Goal: Register for event/course

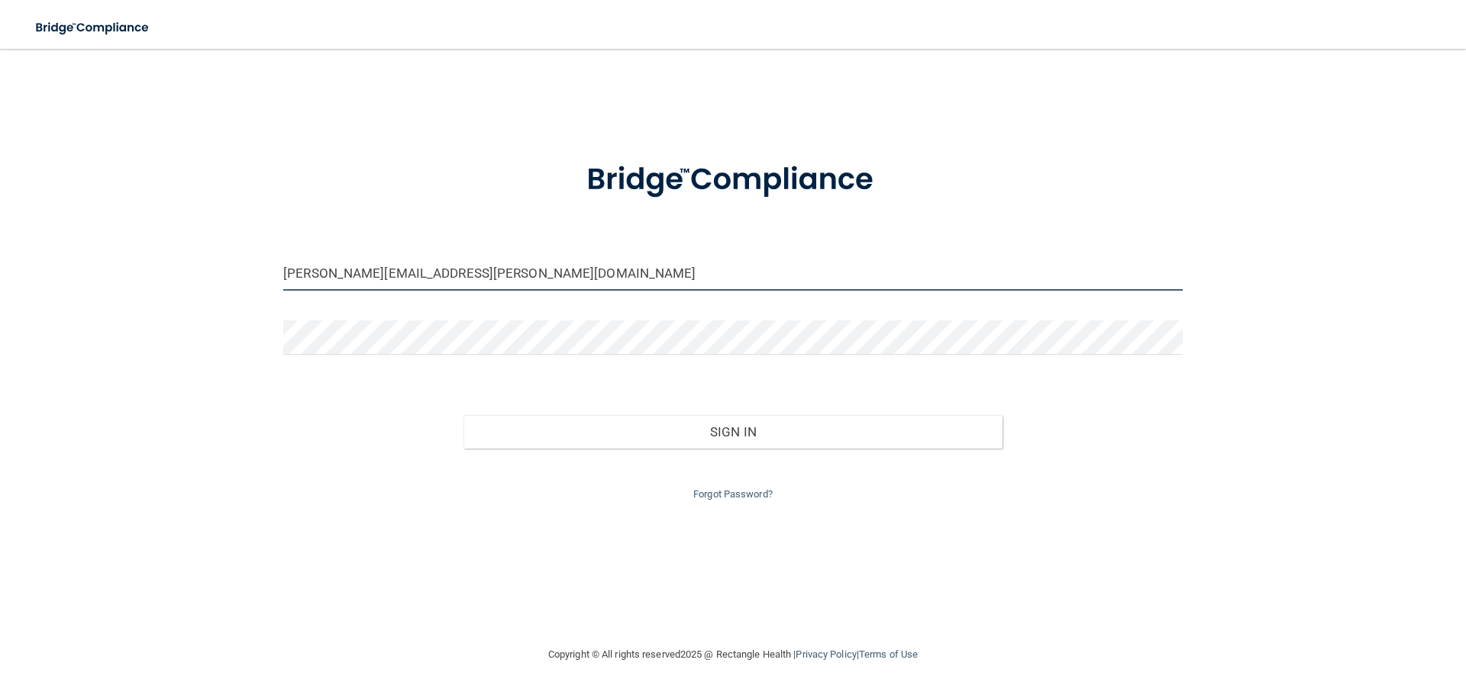
drag, startPoint x: 489, startPoint y: 278, endPoint x: 0, endPoint y: 224, distance: 491.6
click at [0, 224] on main "[PERSON_NAME][EMAIL_ADDRESS][PERSON_NAME][DOMAIN_NAME] Invalid email/password. …" at bounding box center [733, 372] width 1466 height 647
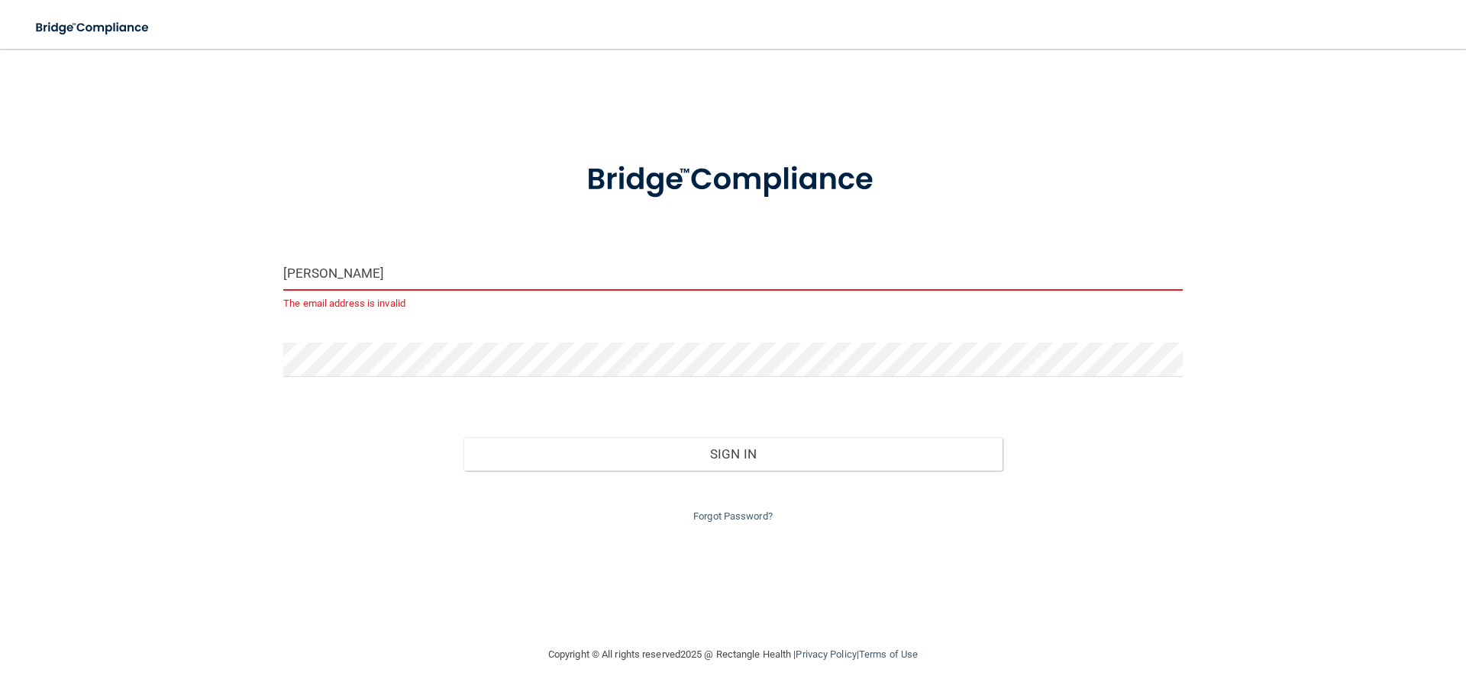
type input "[EMAIL_ADDRESS][DOMAIN_NAME]"
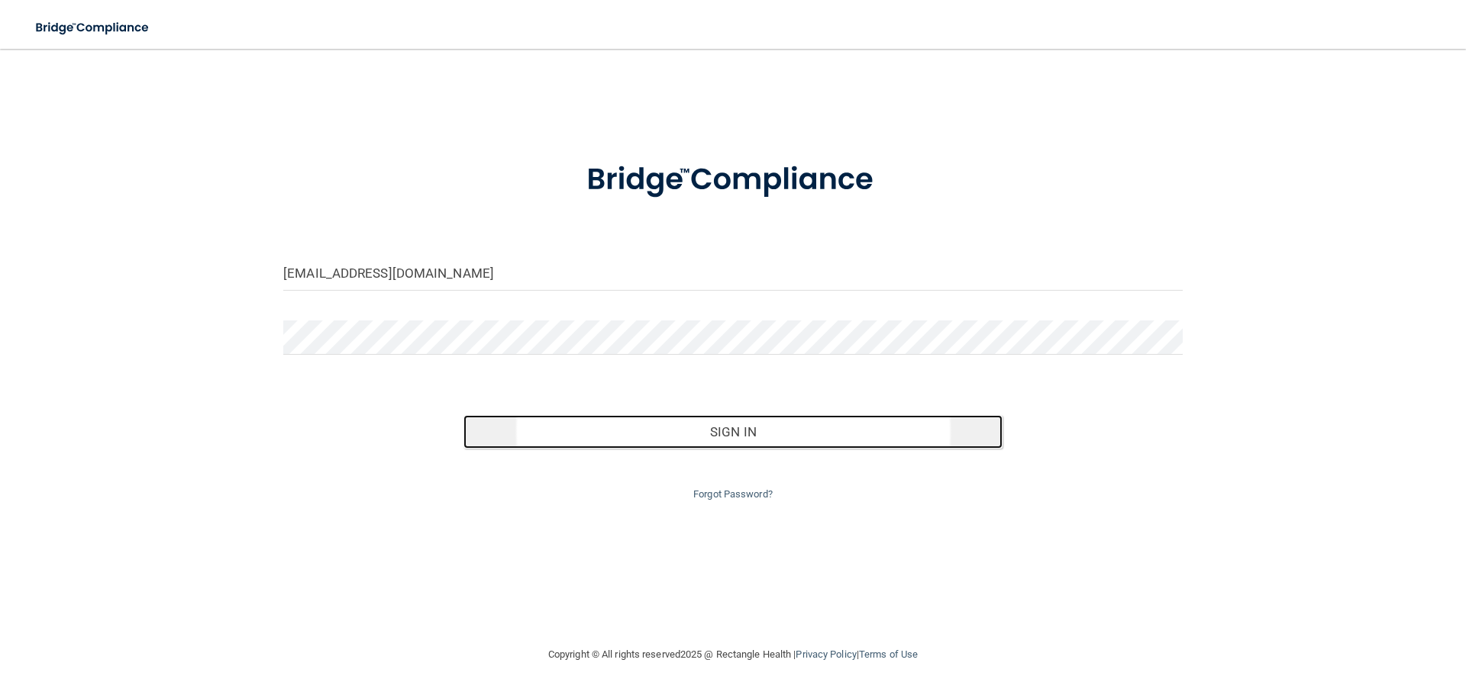
click at [757, 434] on button "Sign In" at bounding box center [733, 432] width 540 height 34
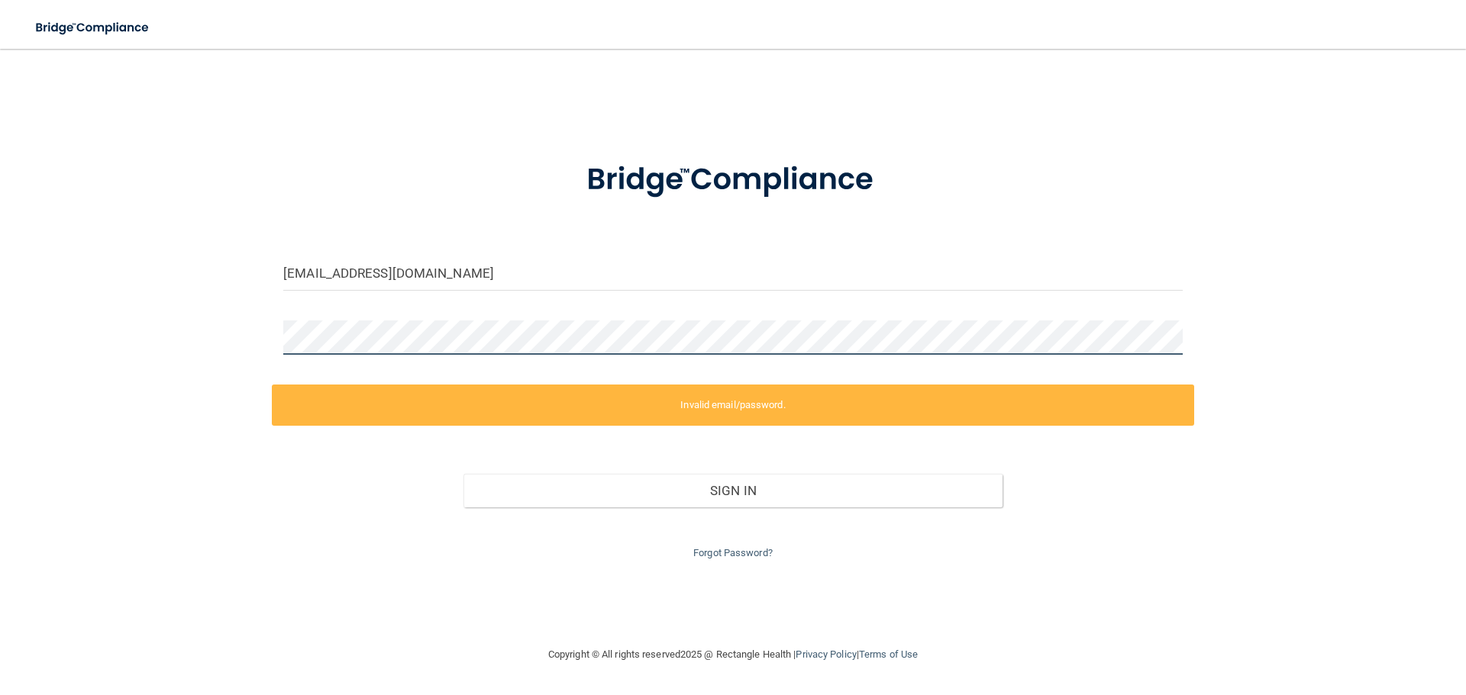
click at [142, 329] on div "[EMAIL_ADDRESS][DOMAIN_NAME] Invalid email/password. You don't have permission …" at bounding box center [733, 347] width 1405 height 566
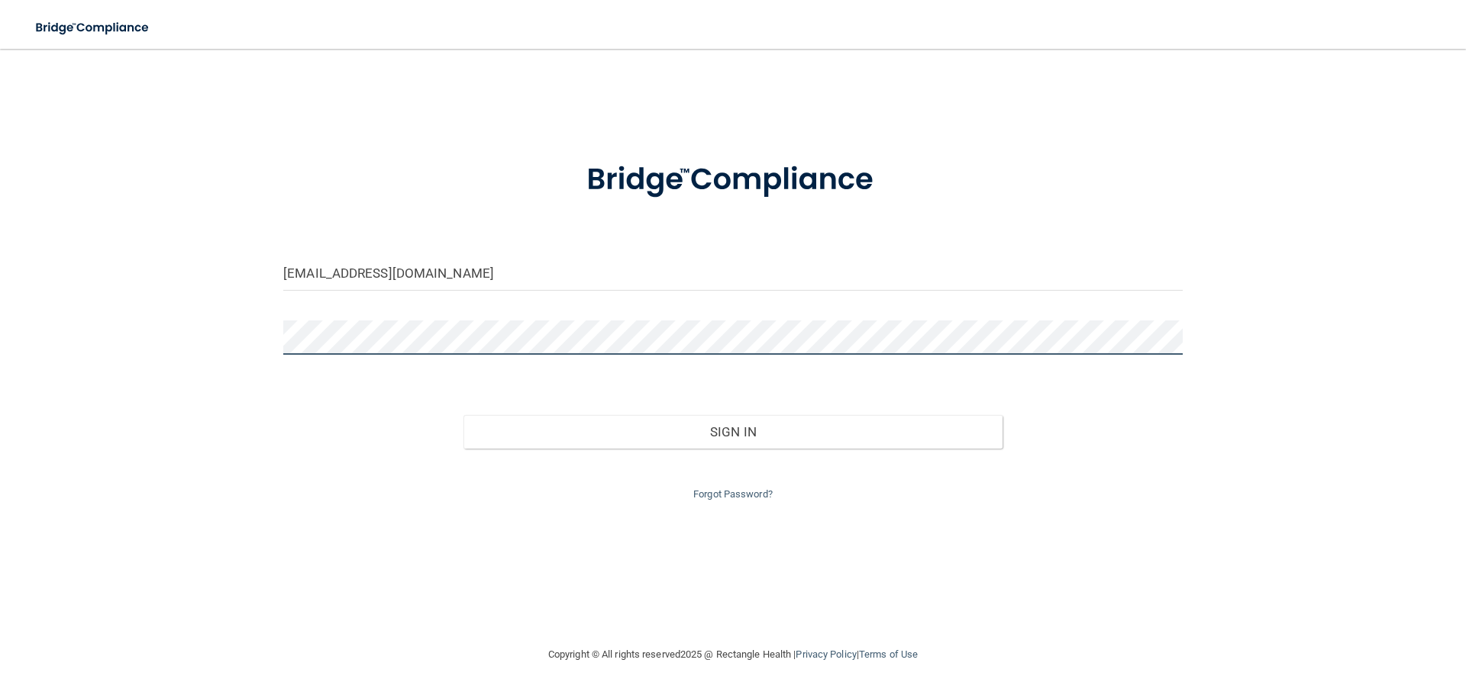
click at [463, 415] on button "Sign In" at bounding box center [733, 432] width 540 height 34
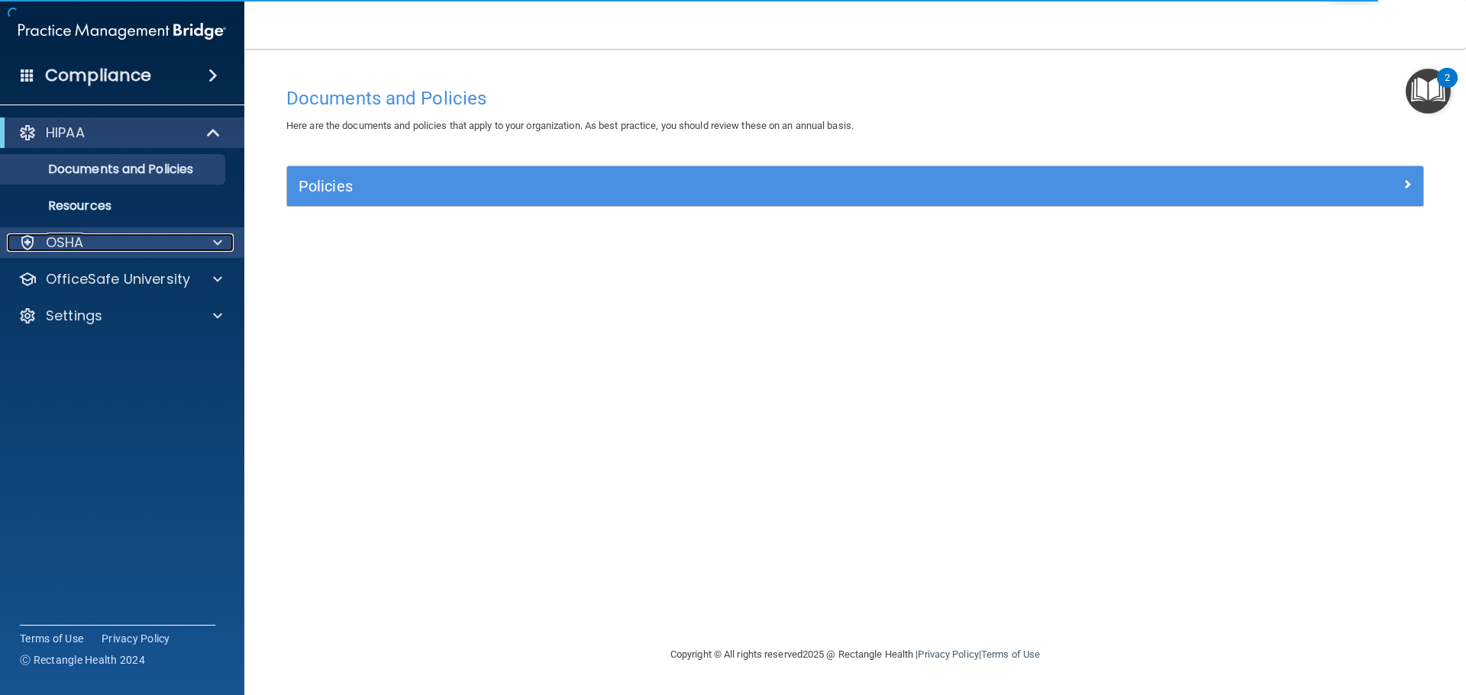
click at [112, 246] on div "OSHA" at bounding box center [101, 243] width 189 height 18
click at [205, 241] on div at bounding box center [215, 243] width 38 height 18
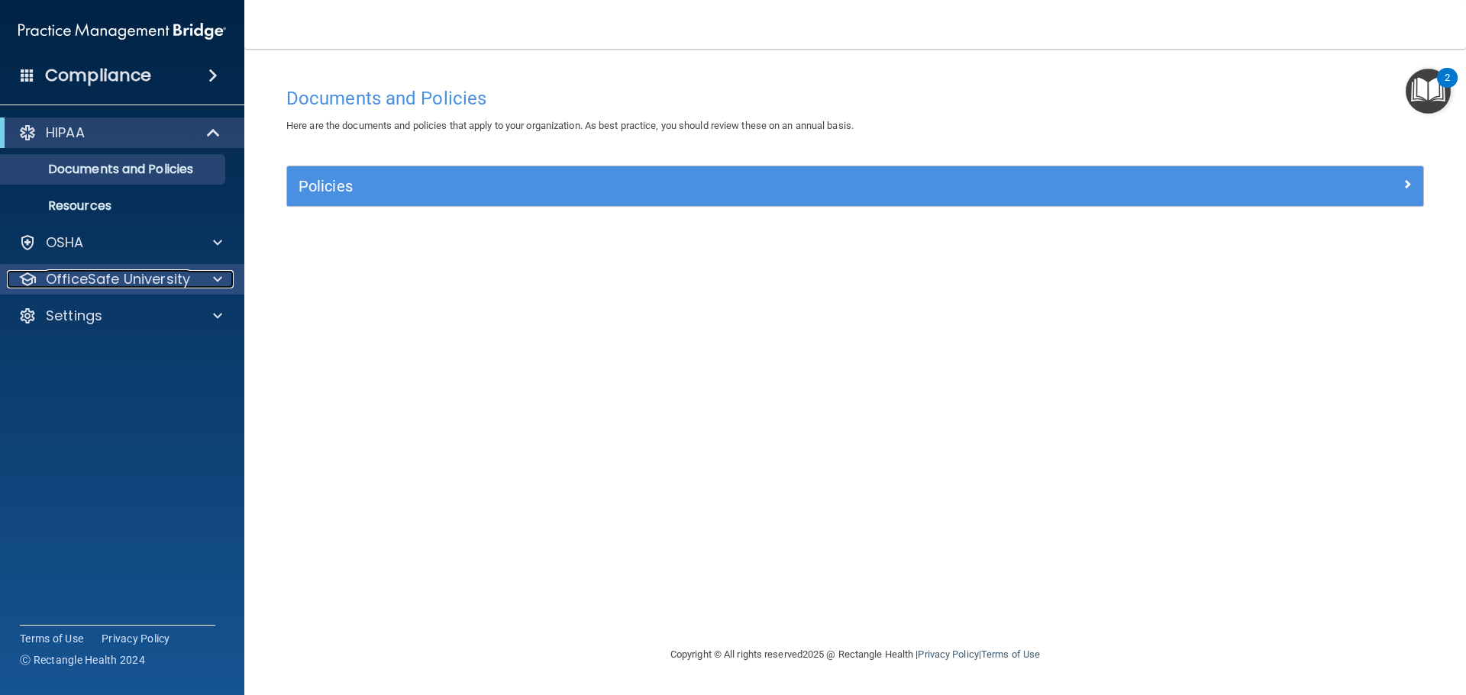
click at [218, 284] on span at bounding box center [217, 279] width 9 height 18
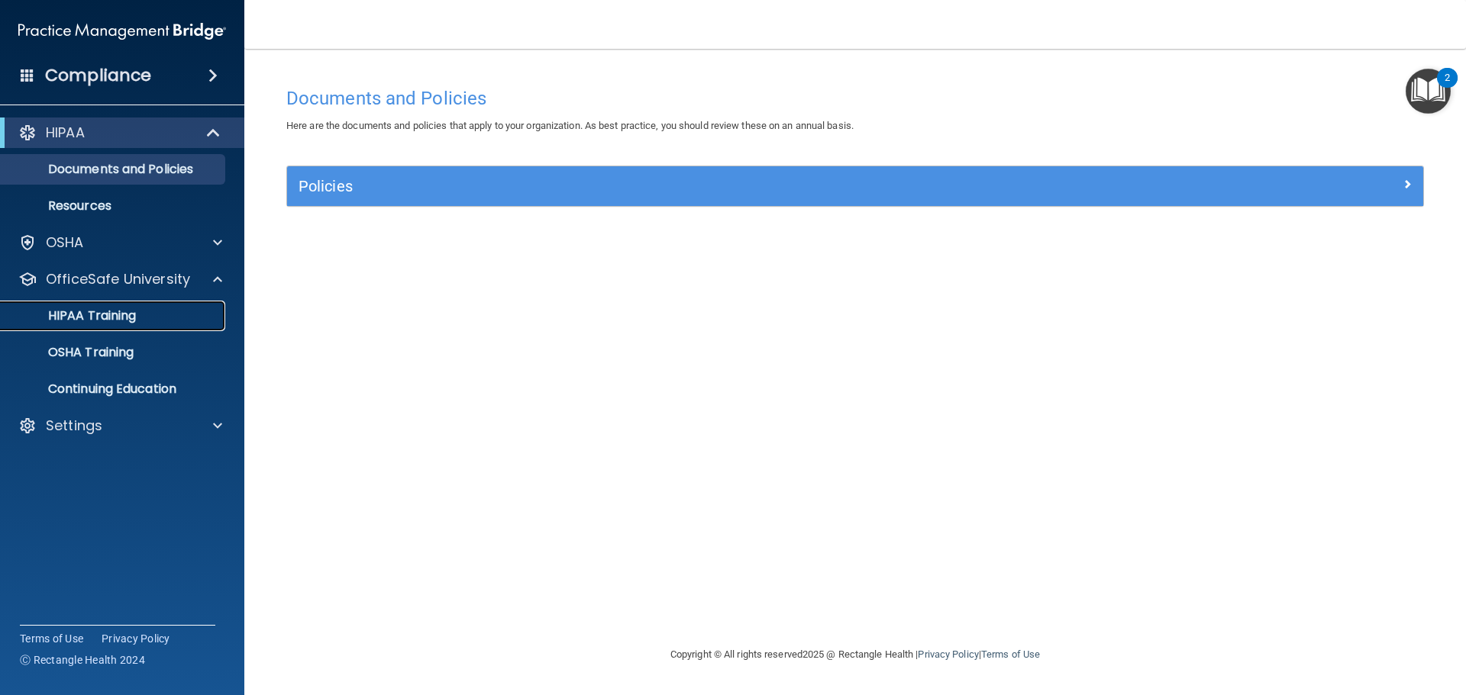
click at [90, 309] on p "HIPAA Training" at bounding box center [73, 315] width 126 height 15
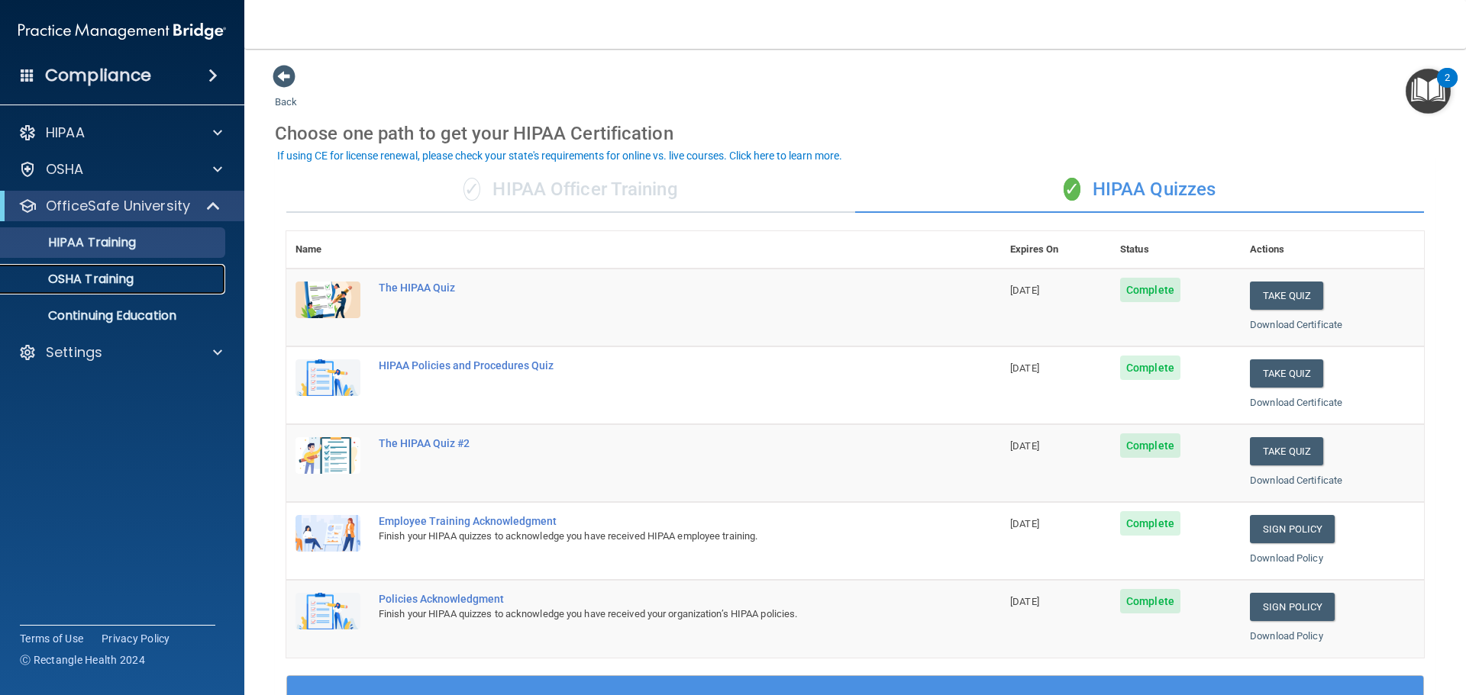
click at [107, 276] on p "OSHA Training" at bounding box center [72, 279] width 124 height 15
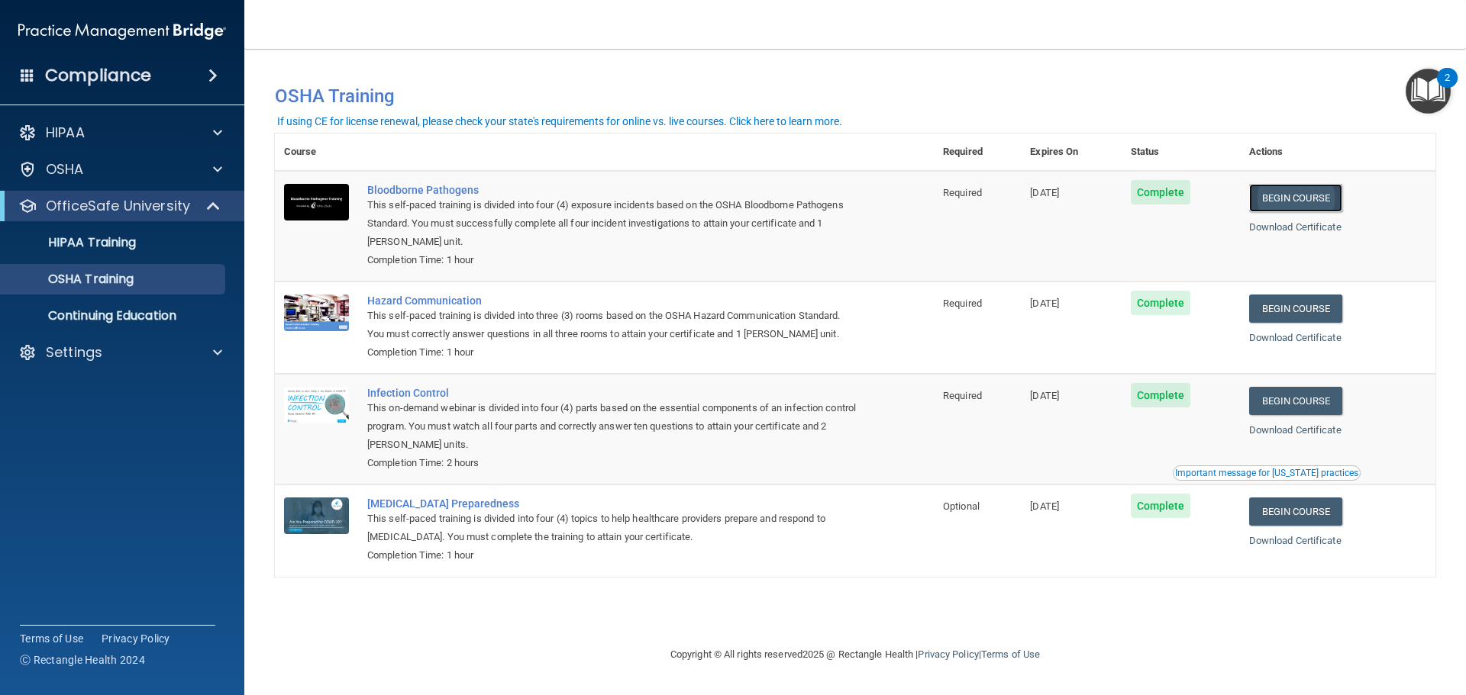
click at [1295, 205] on link "Begin Course" at bounding box center [1295, 198] width 93 height 28
